Goal: Task Accomplishment & Management: Use online tool/utility

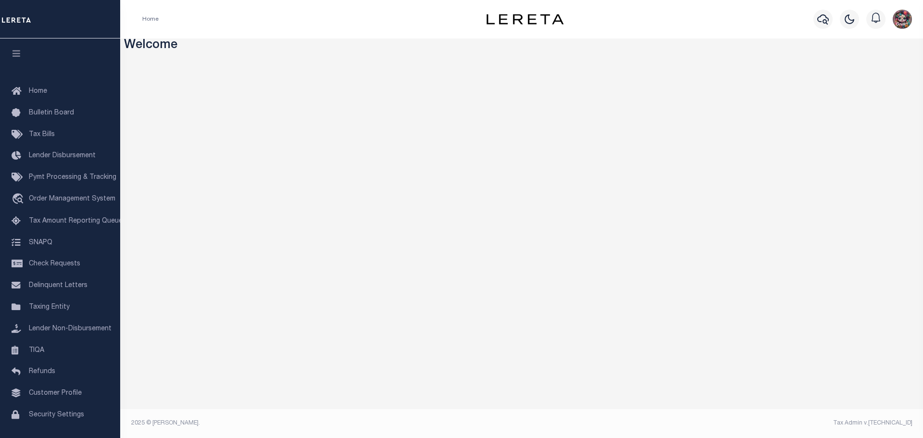
click at [900, 22] on img "button" at bounding box center [902, 19] width 19 height 19
click at [892, 69] on link "Sign out" at bounding box center [877, 69] width 76 height 16
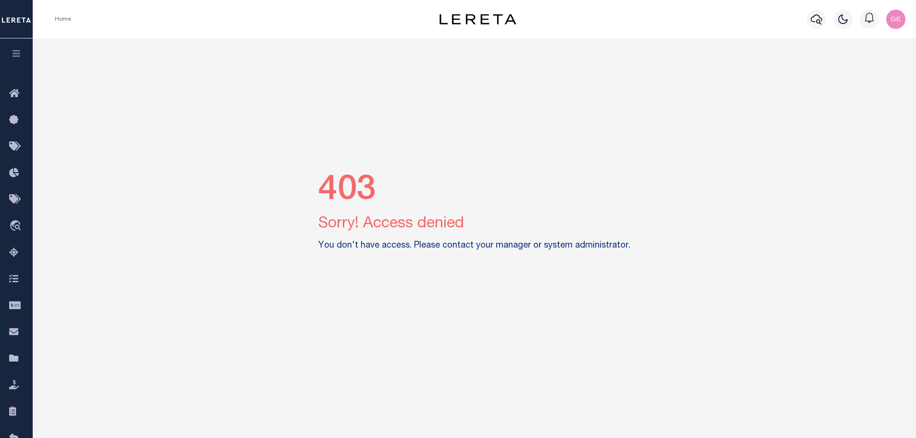
click at [896, 18] on img "button" at bounding box center [895, 19] width 19 height 19
click at [879, 65] on link "Sign out" at bounding box center [870, 69] width 76 height 16
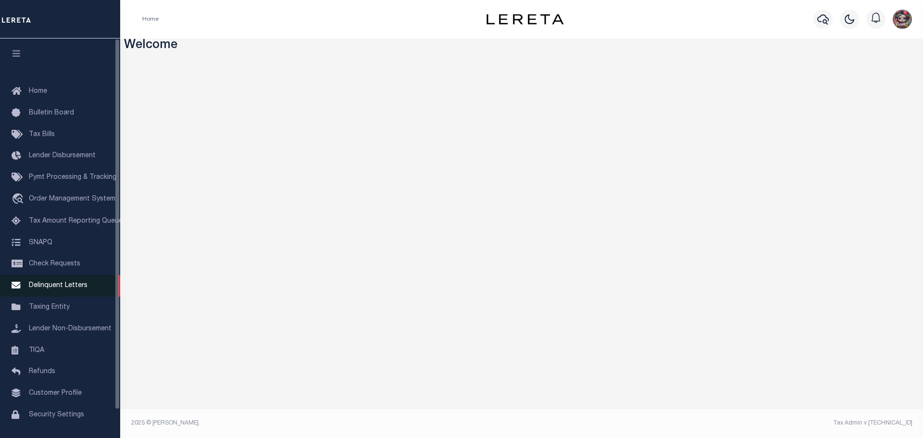
click at [60, 287] on span "Delinquent Letters" at bounding box center [58, 285] width 59 height 7
